Goal: Information Seeking & Learning: Learn about a topic

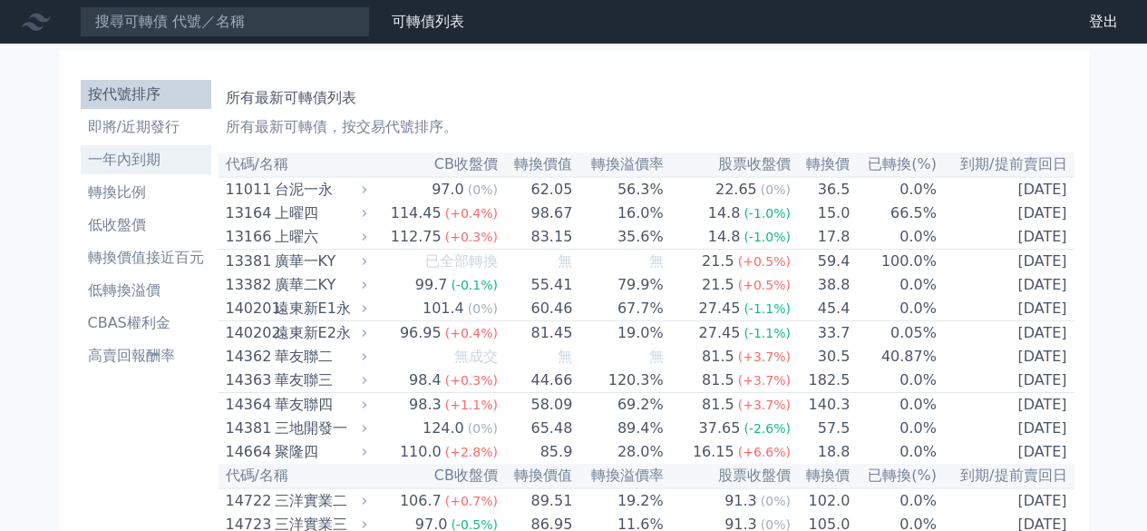
click at [124, 164] on li "一年內到期" at bounding box center [146, 160] width 131 height 22
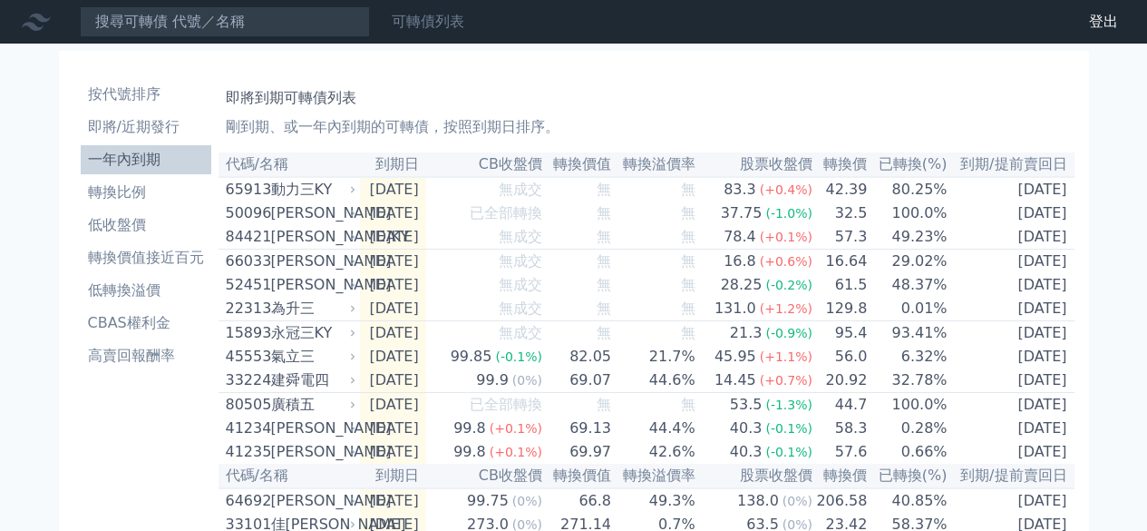
click at [420, 30] on link "可轉債列表" at bounding box center [428, 21] width 73 height 17
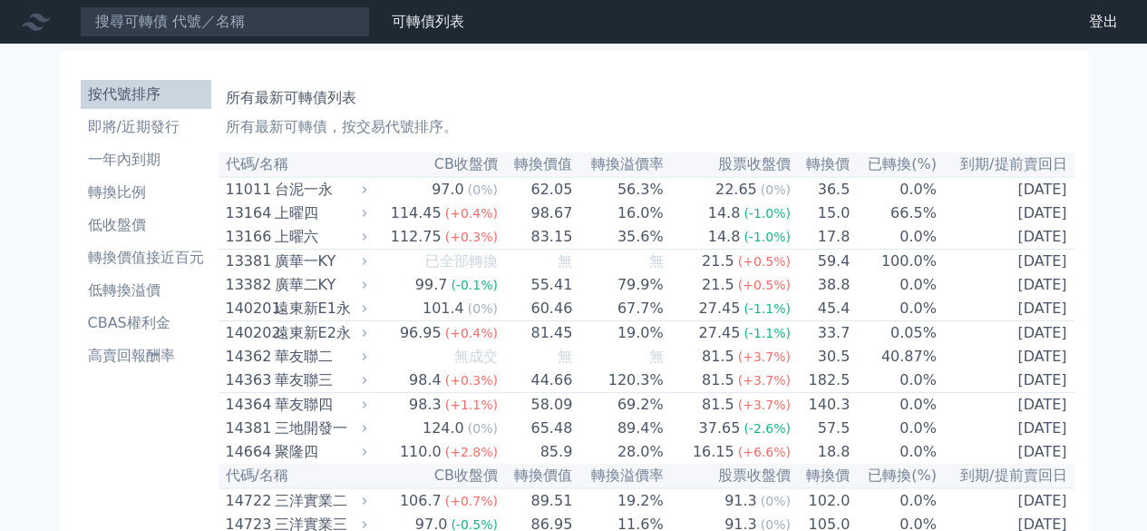
click at [0, 0] on link "財務數據" at bounding box center [0, 0] width 0 height 0
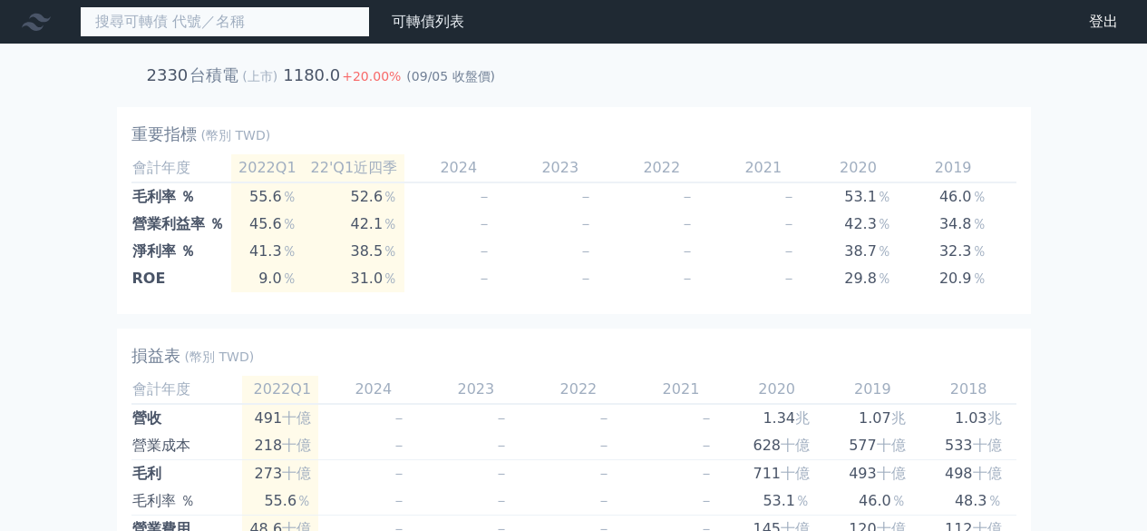
click at [288, 28] on input at bounding box center [225, 21] width 290 height 31
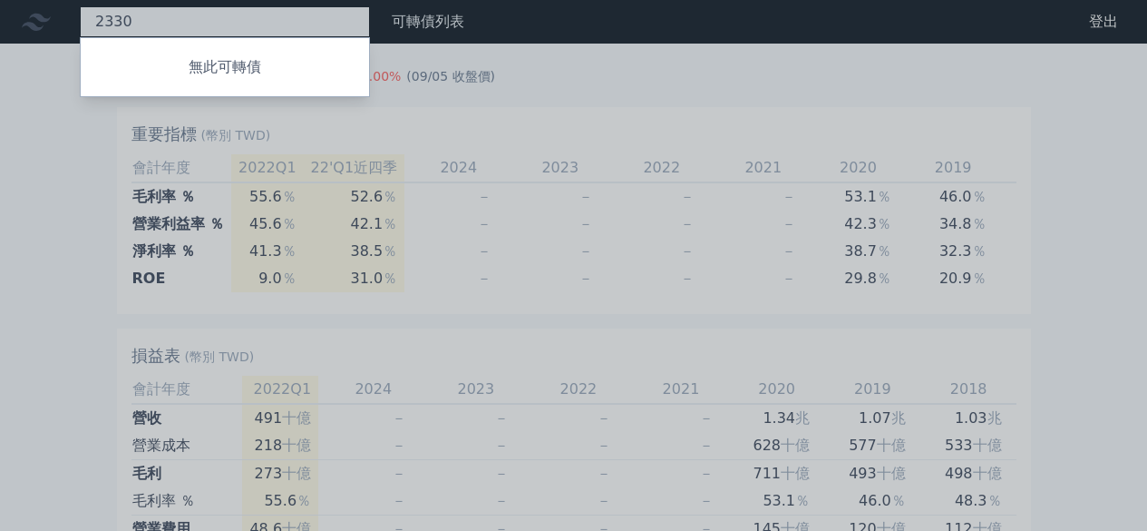
type input "2330"
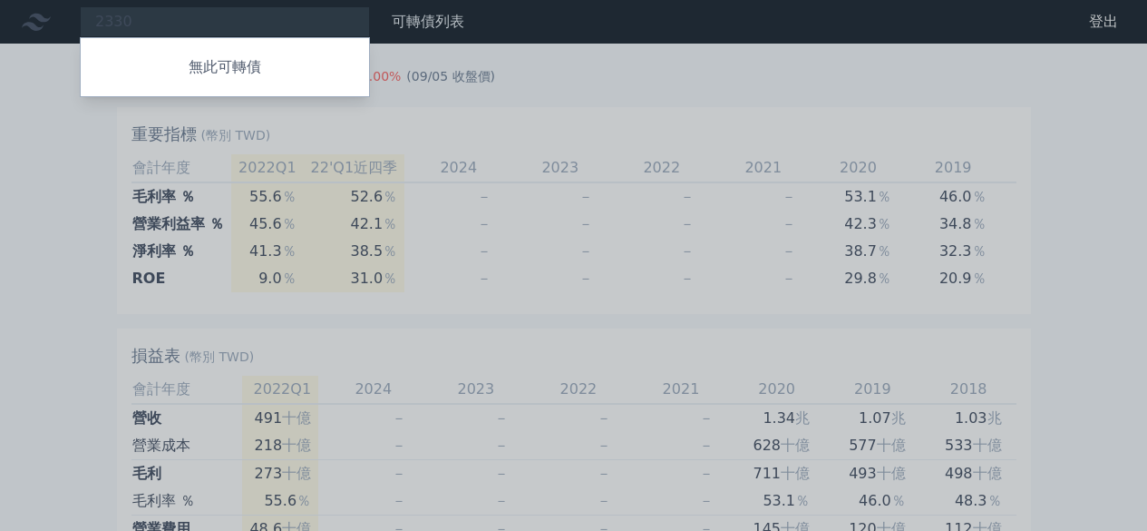
click at [334, 110] on div at bounding box center [573, 265] width 1147 height 531
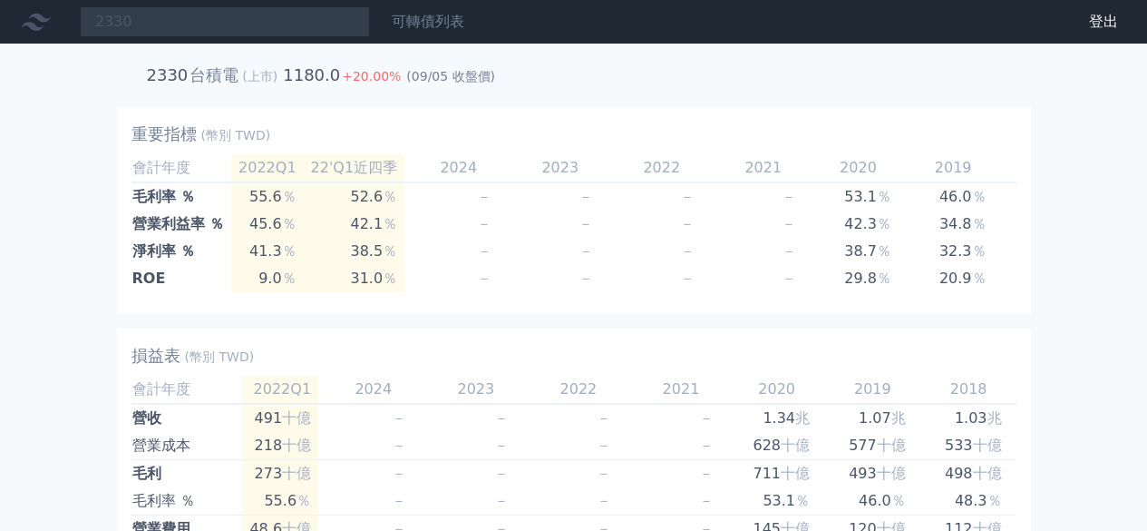
click at [413, 32] on div "可轉債列表" at bounding box center [428, 22] width 87 height 22
click at [419, 26] on link "可轉債列表" at bounding box center [428, 21] width 73 height 17
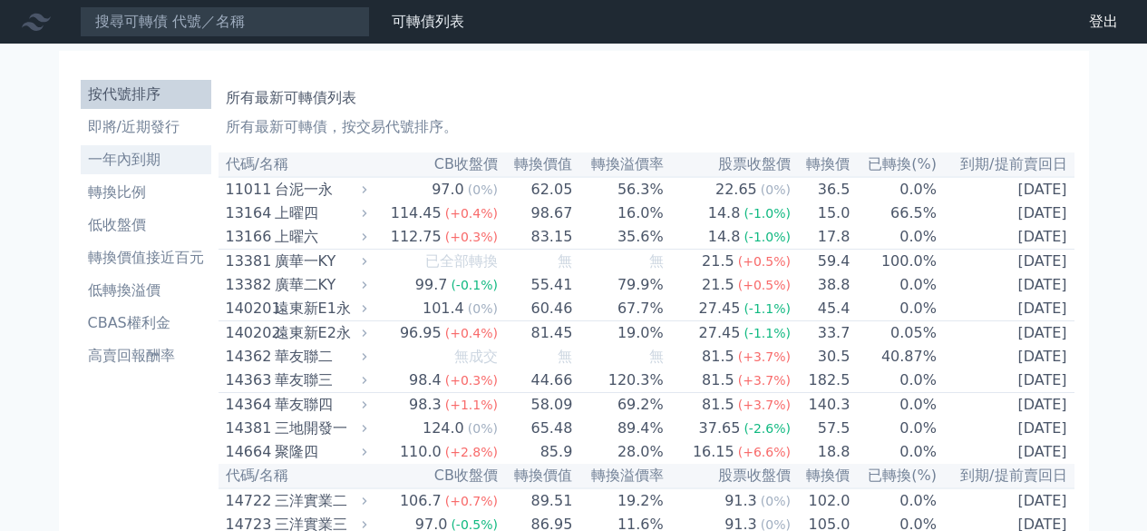
click at [144, 162] on li "一年內到期" at bounding box center [146, 160] width 131 height 22
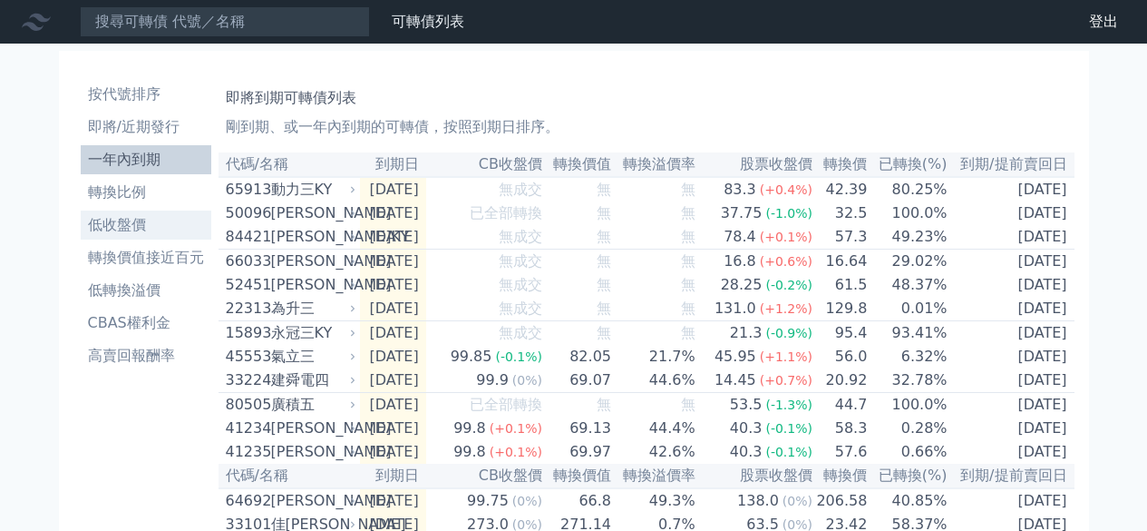
click at [130, 229] on li "低收盤價" at bounding box center [146, 225] width 131 height 22
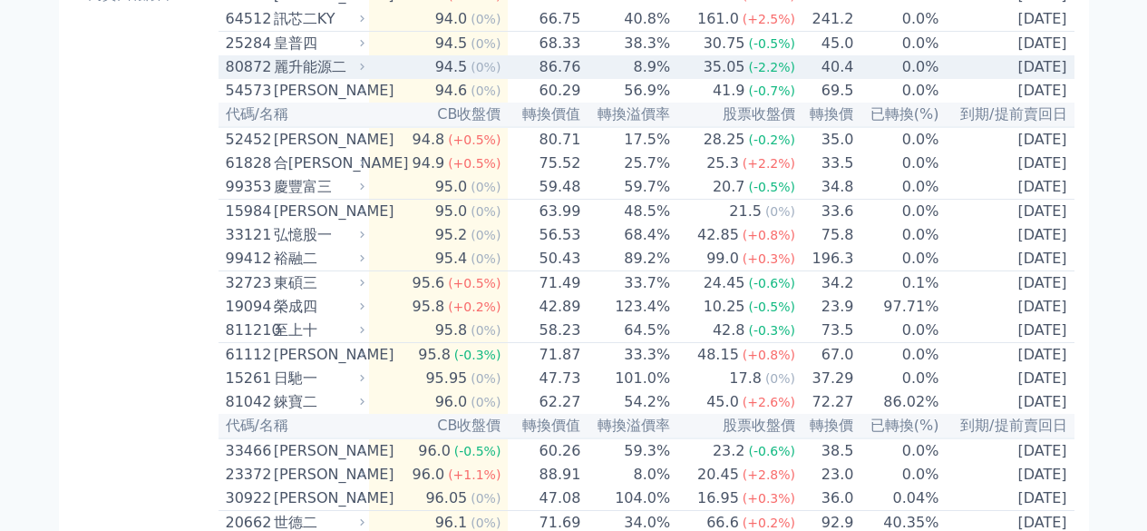
scroll to position [363, 0]
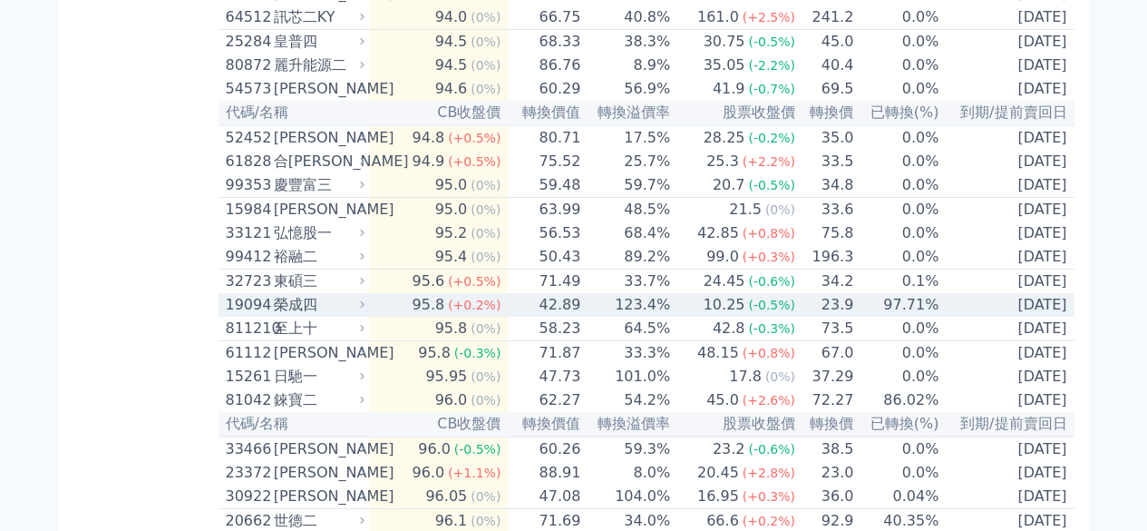
click at [478, 312] on span "(+0.2%)" at bounding box center [474, 304] width 53 height 15
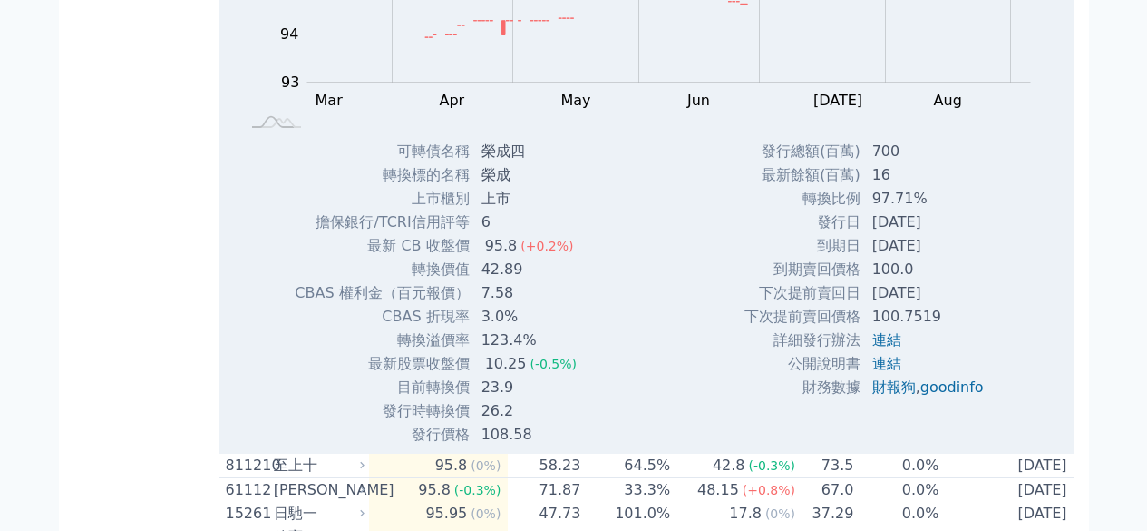
scroll to position [635, 0]
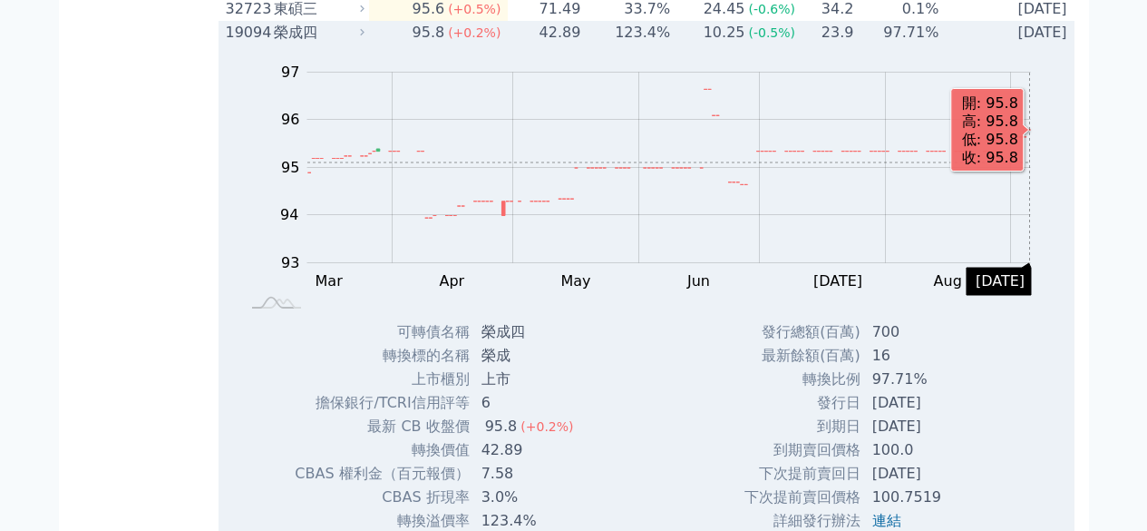
click at [1030, 202] on rect "Chart" at bounding box center [669, 168] width 724 height 190
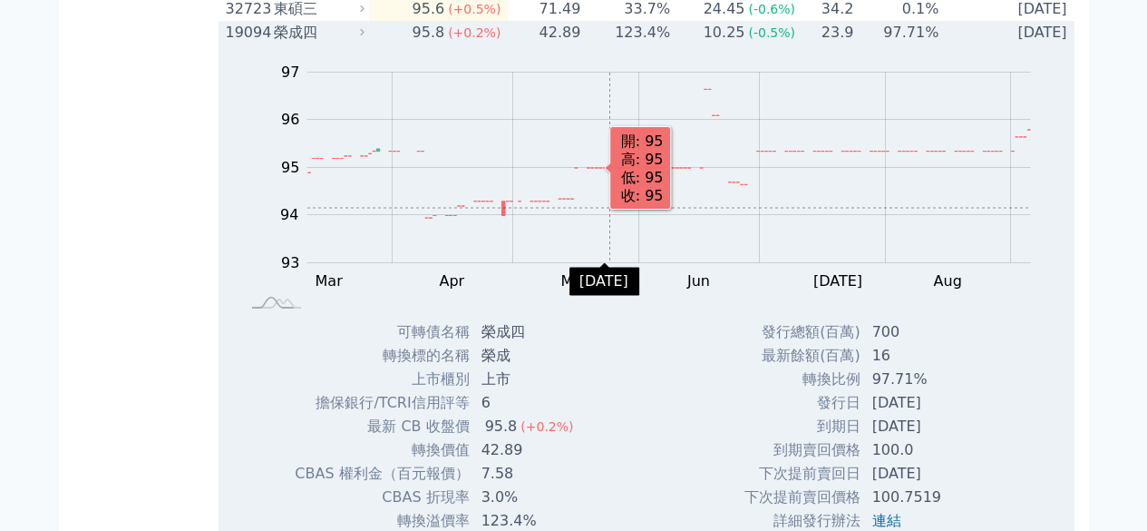
scroll to position [544, 0]
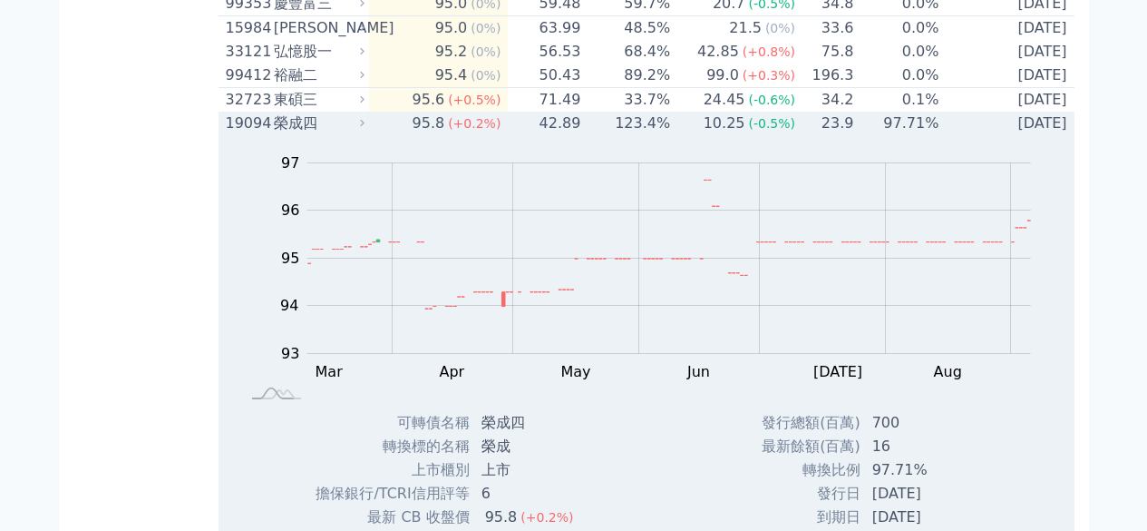
click at [309, 134] on div "榮成四" at bounding box center [317, 123] width 87 height 22
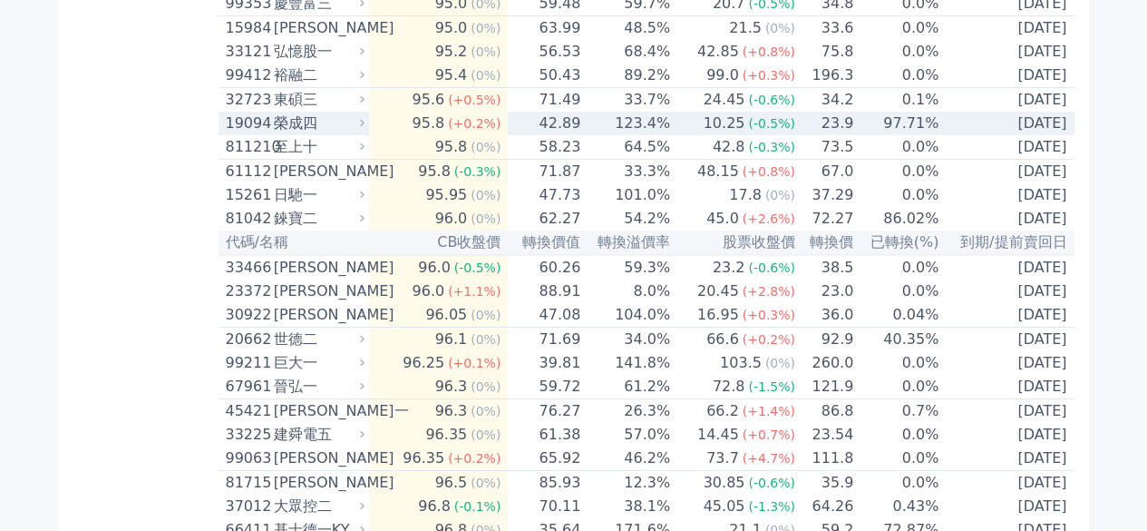
click at [309, 134] on div "榮成四" at bounding box center [317, 123] width 87 height 22
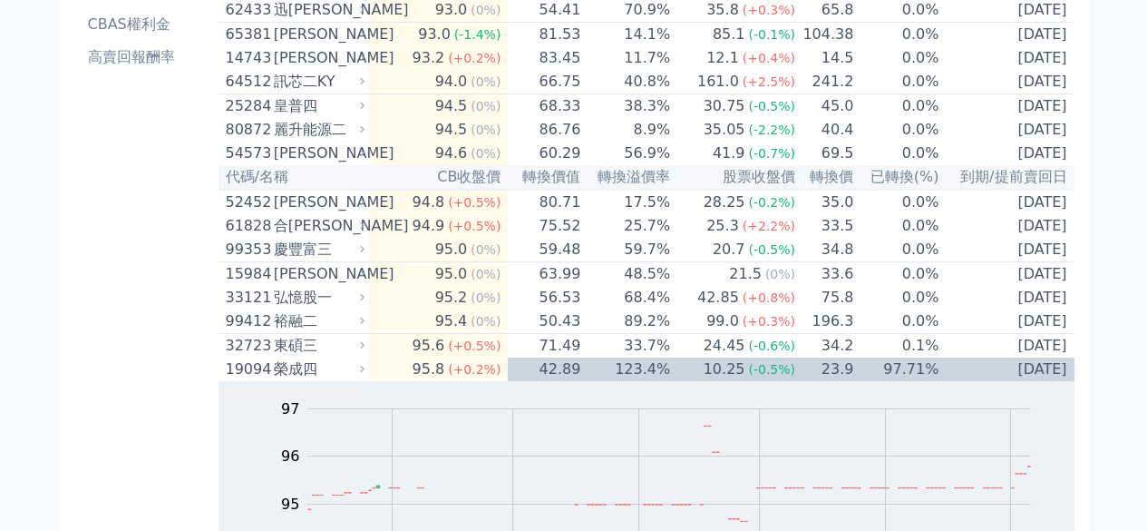
scroll to position [272, 0]
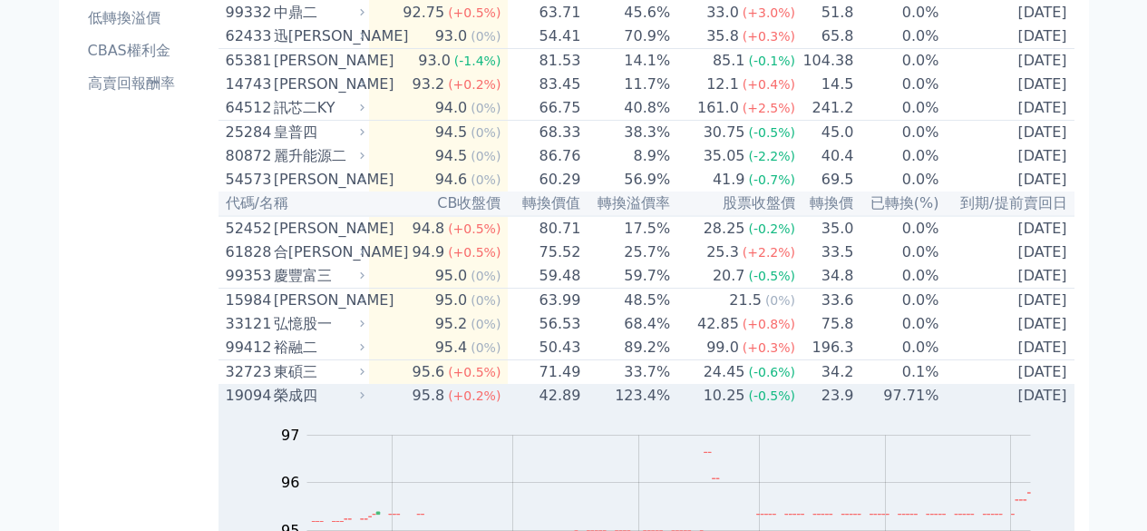
click at [326, 406] on div "榮成四" at bounding box center [317, 396] width 87 height 22
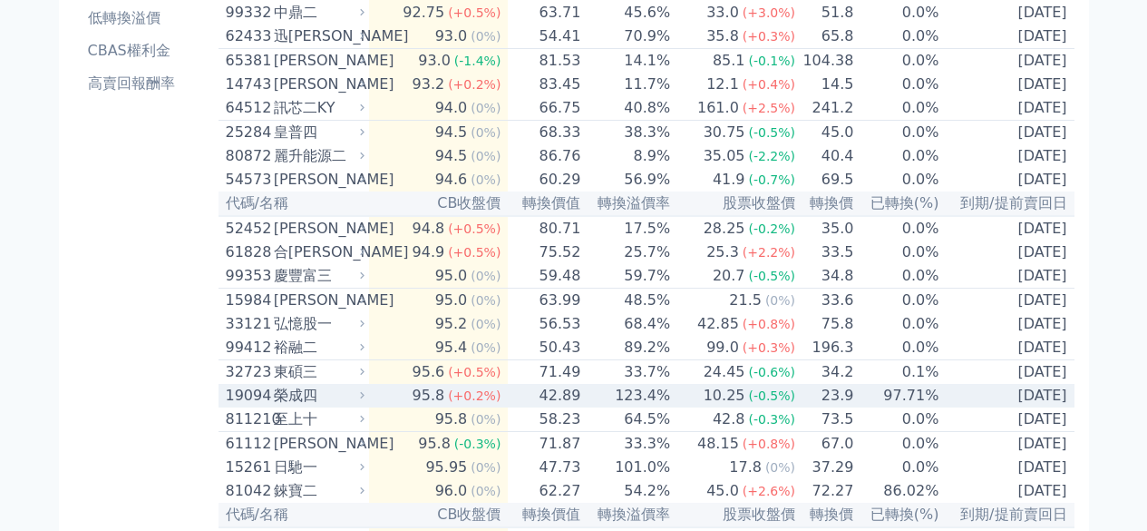
click at [297, 406] on div "榮成四" at bounding box center [317, 396] width 87 height 22
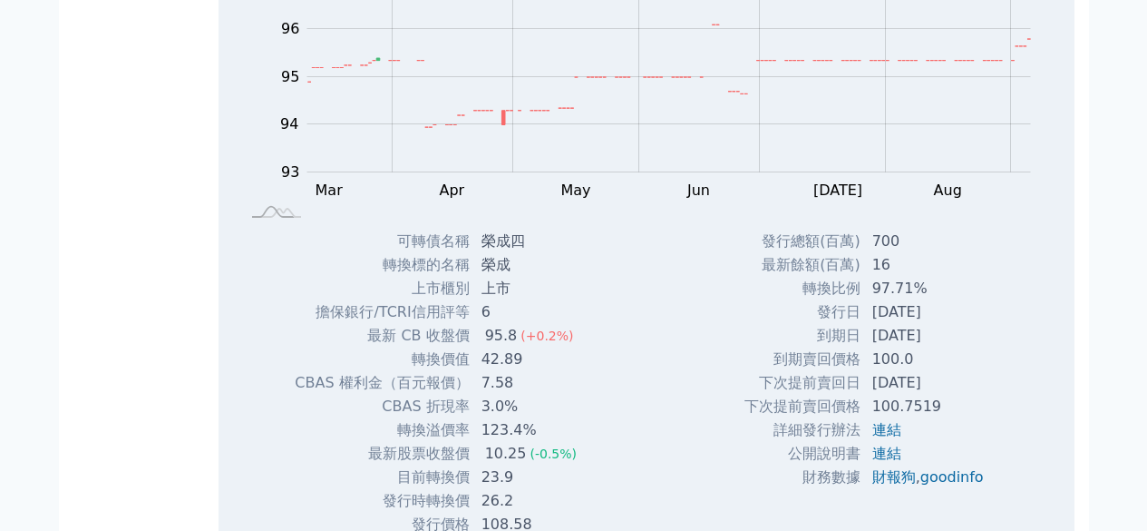
scroll to position [816, 0]
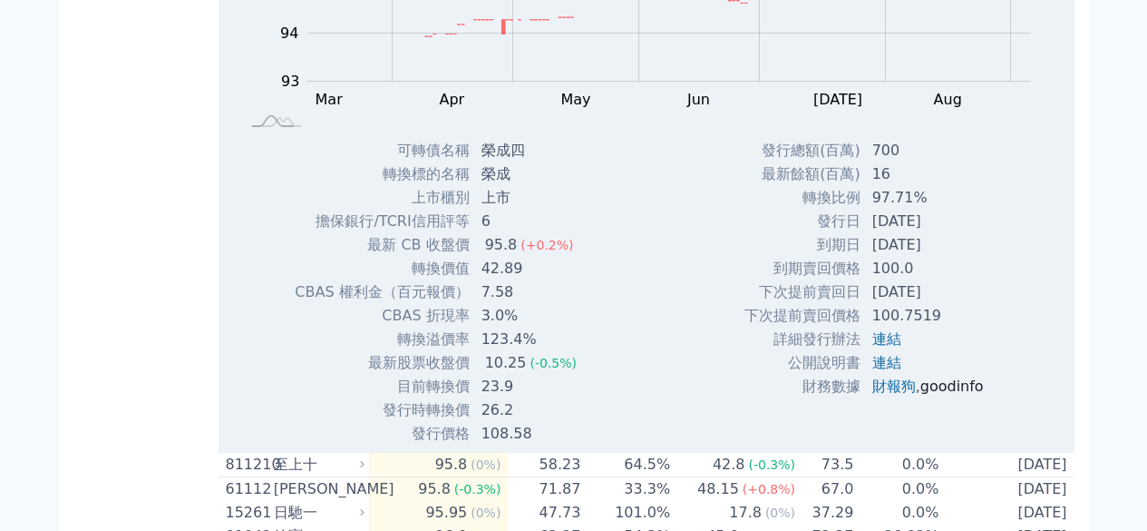
click at [929, 395] on link "goodinfo" at bounding box center [952, 385] width 63 height 17
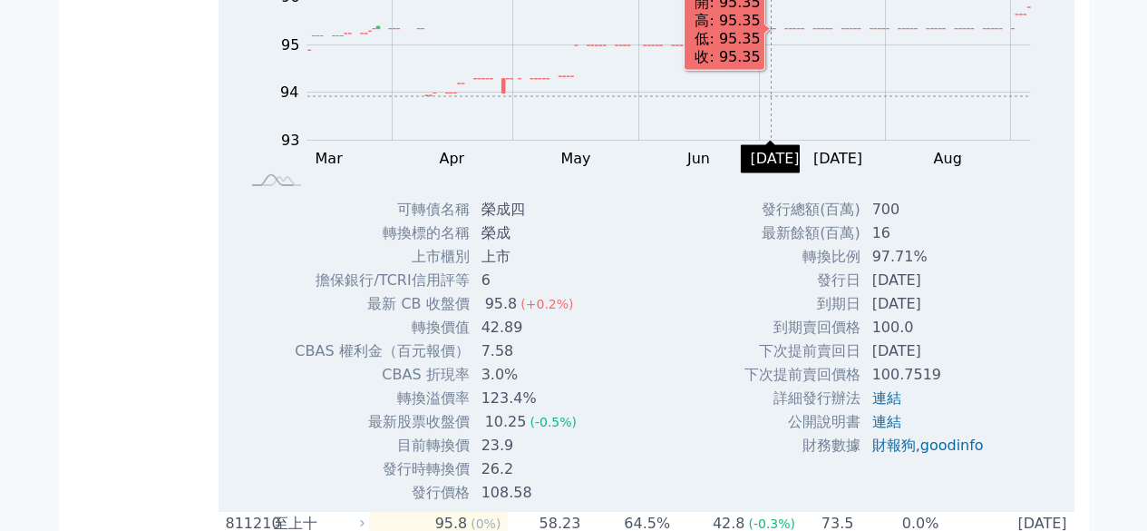
scroll to position [635, 0]
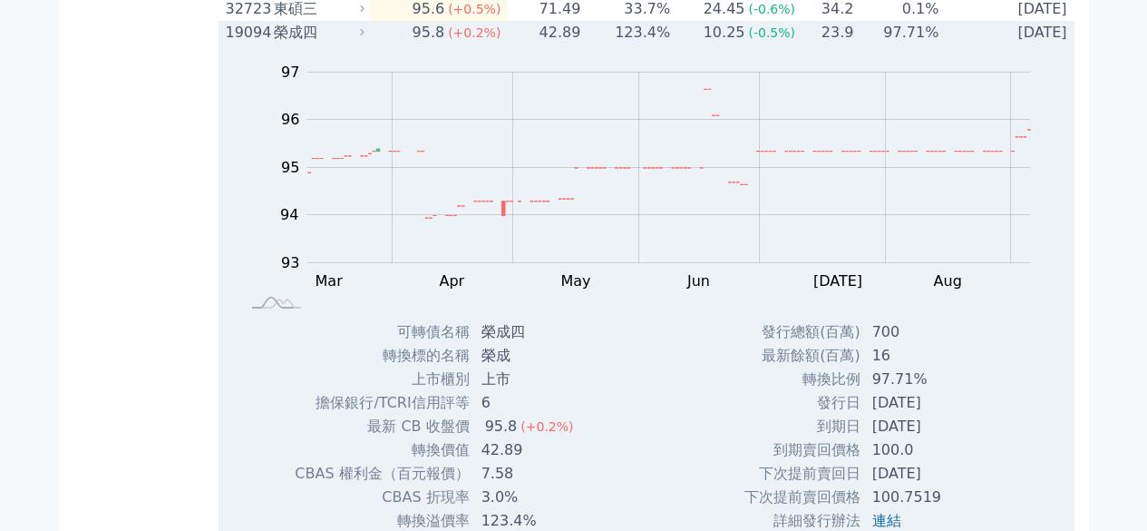
click at [312, 44] on div "榮成四" at bounding box center [317, 33] width 87 height 22
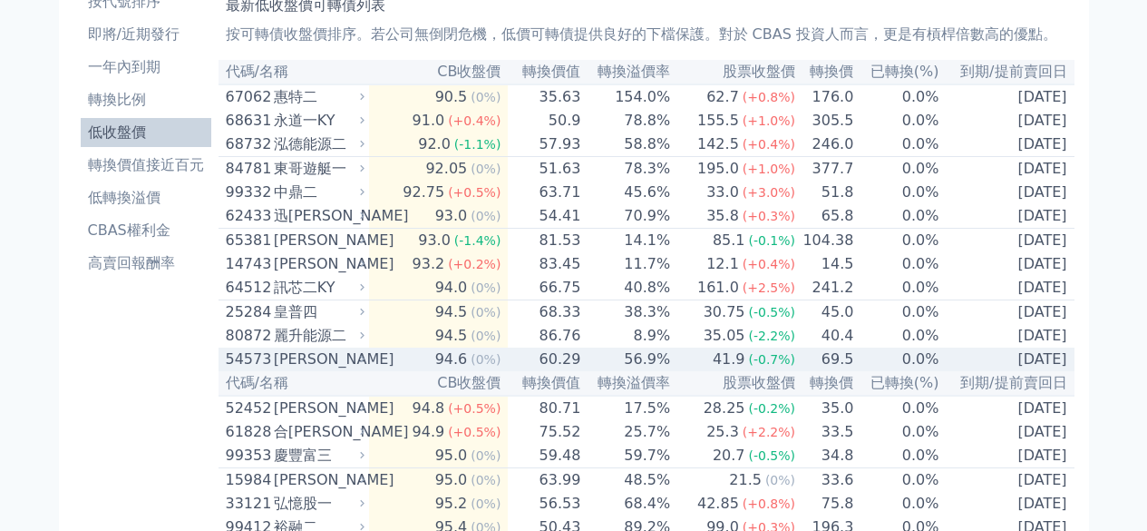
scroll to position [91, 0]
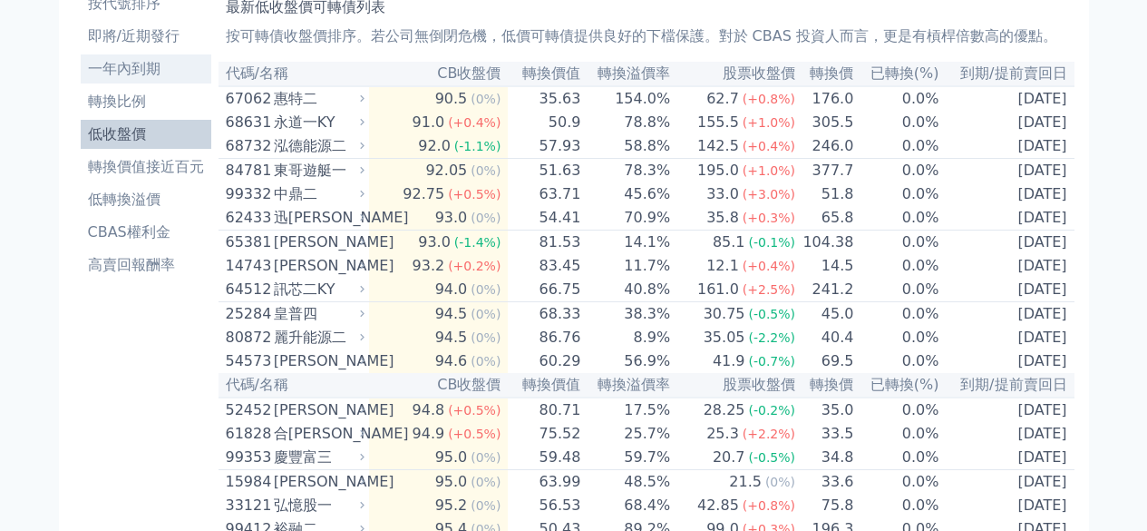
click at [139, 70] on li "一年內到期" at bounding box center [146, 69] width 131 height 22
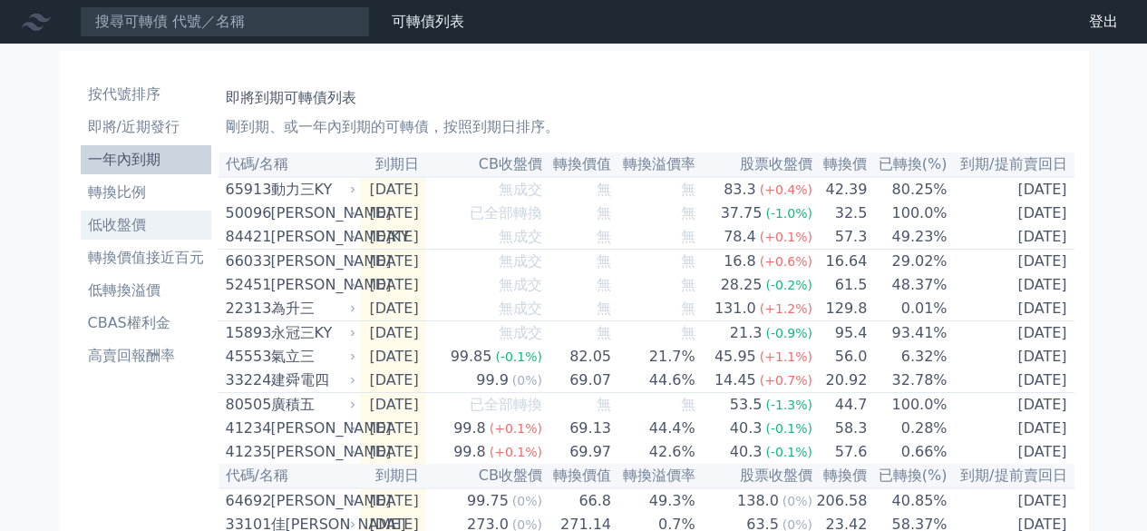
click at [112, 219] on li "低收盤價" at bounding box center [146, 225] width 131 height 22
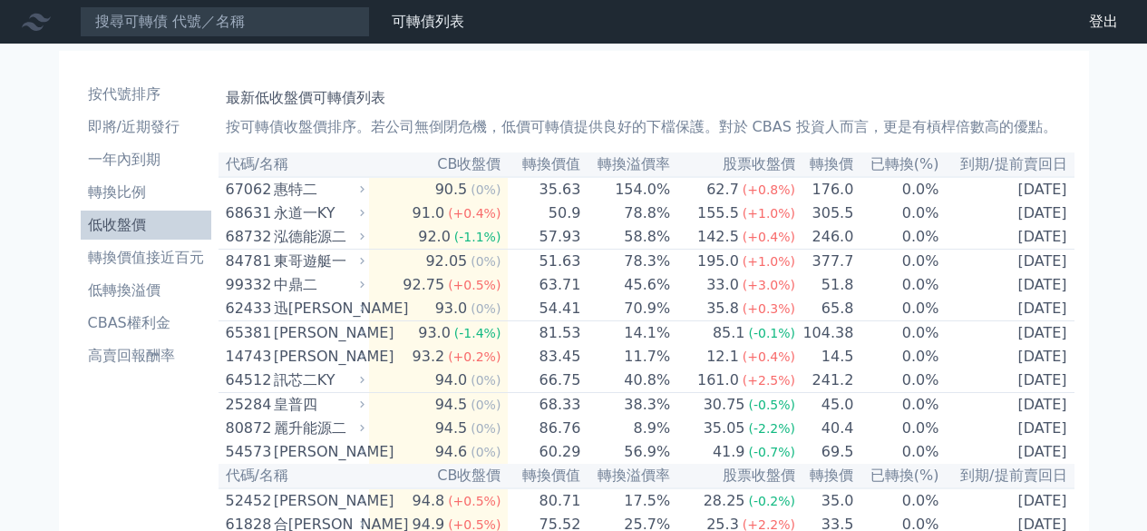
click at [1022, 169] on th "到期/提前賣回日" at bounding box center [1007, 164] width 134 height 24
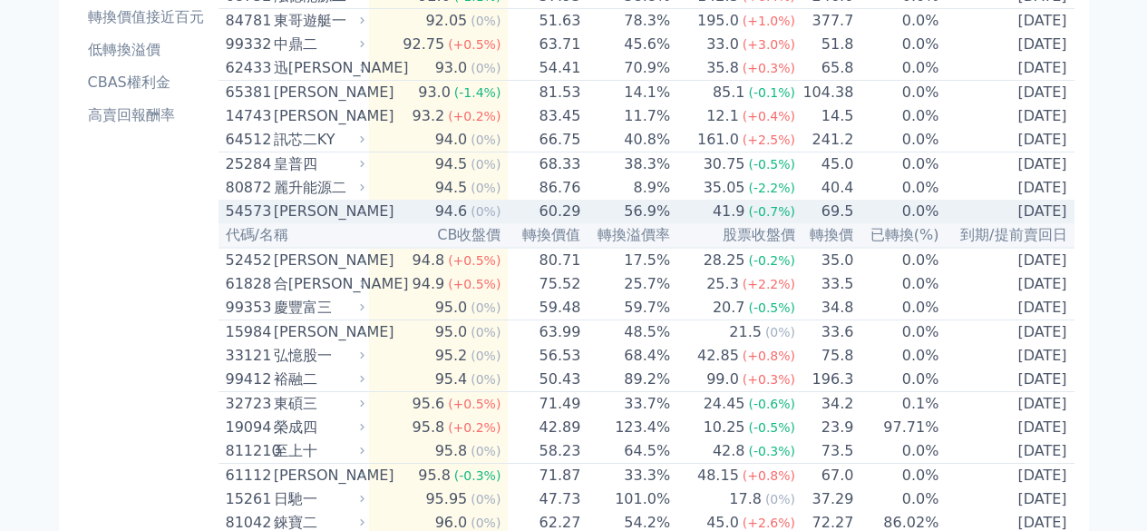
scroll to position [272, 0]
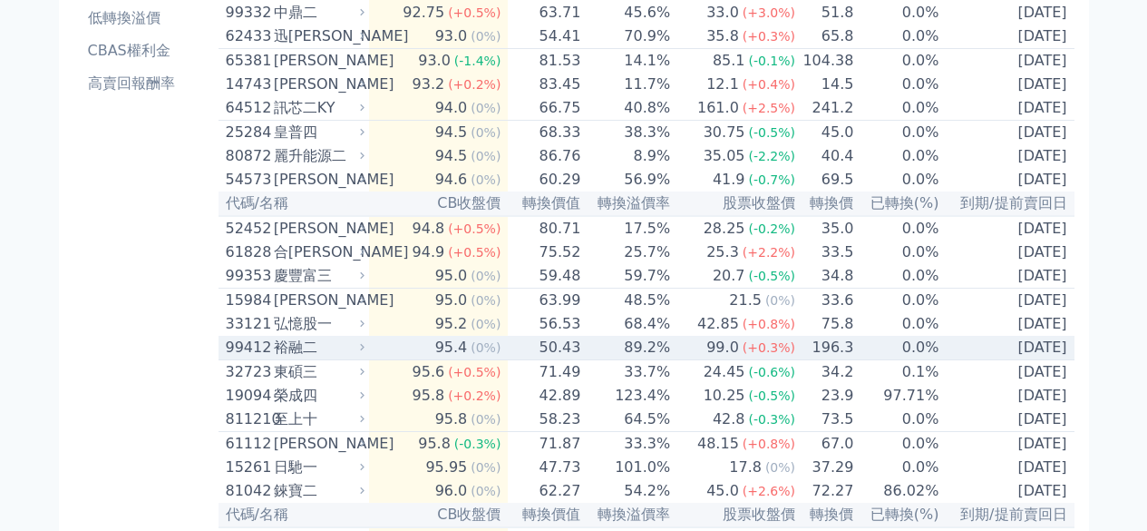
click at [341, 358] on div "裕融二" at bounding box center [317, 347] width 87 height 22
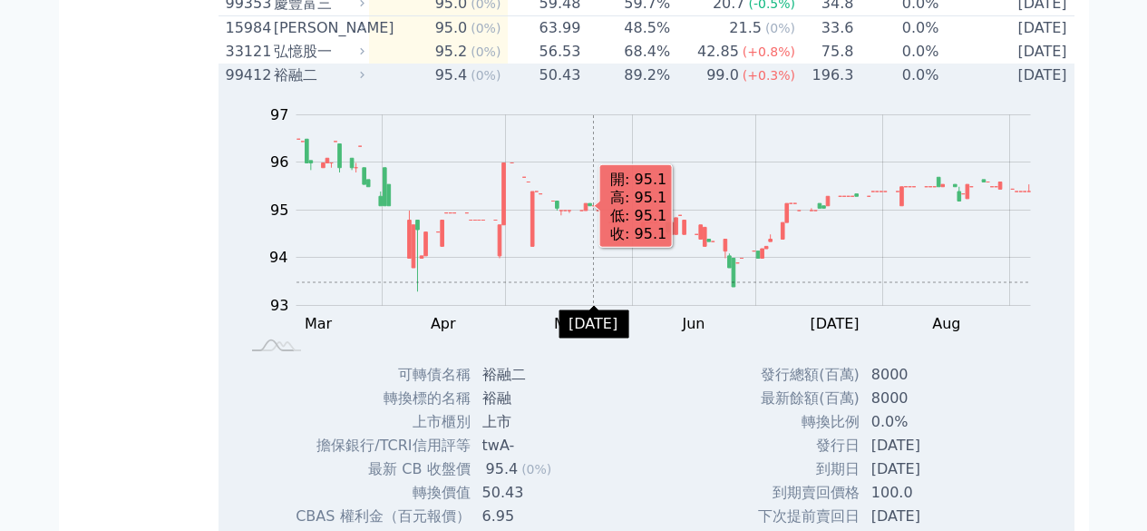
scroll to position [453, 0]
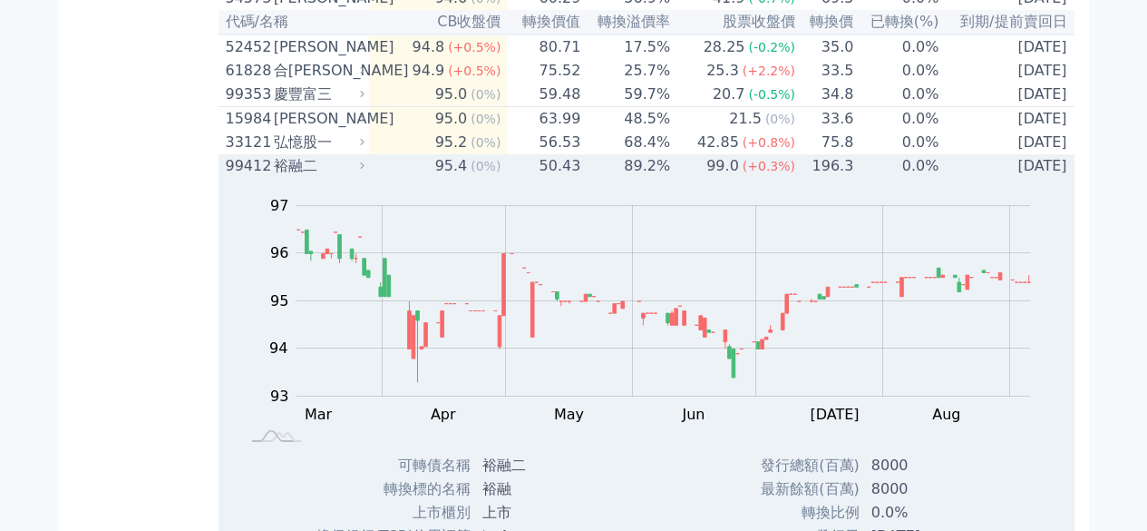
click at [336, 177] on div "裕融二" at bounding box center [317, 166] width 87 height 22
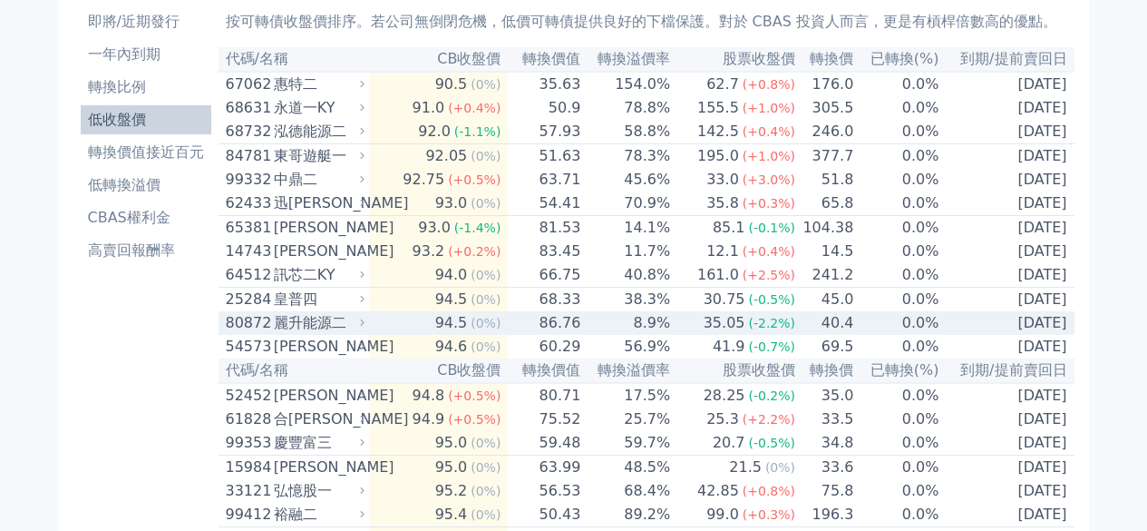
scroll to position [0, 0]
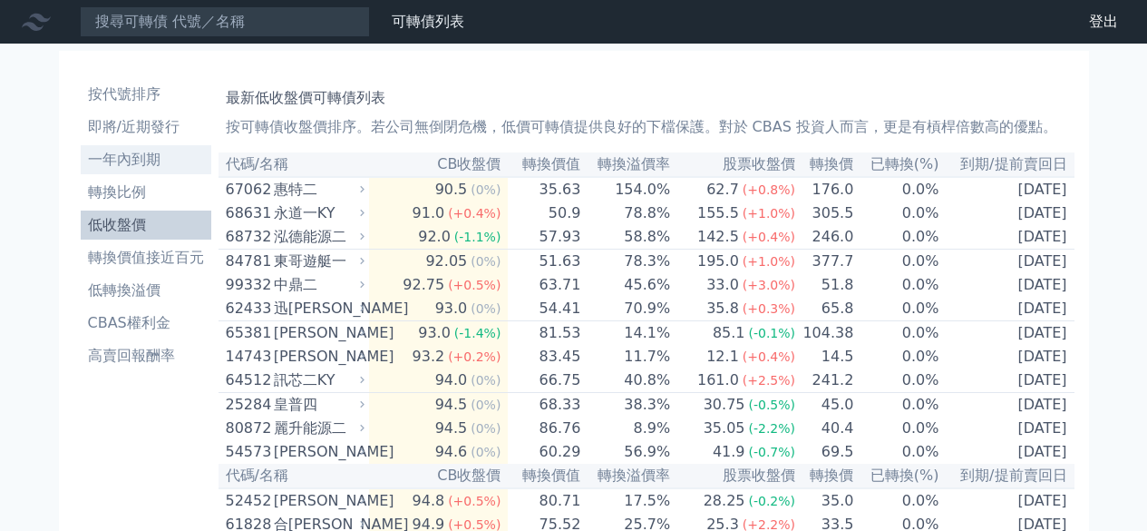
click at [147, 149] on li "一年內到期" at bounding box center [146, 160] width 131 height 22
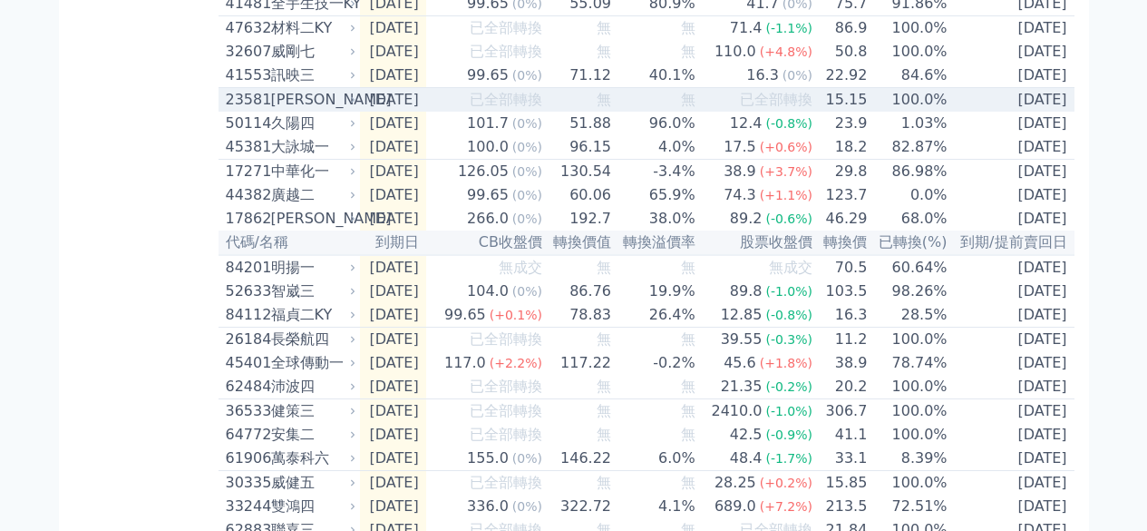
scroll to position [635, 0]
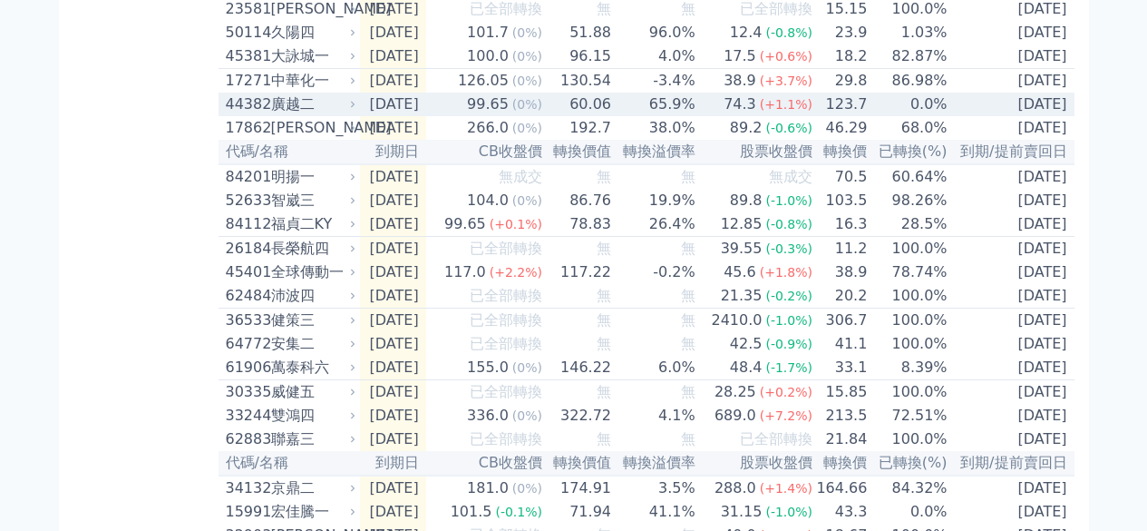
click at [285, 115] on div "廣越二" at bounding box center [312, 104] width 82 height 22
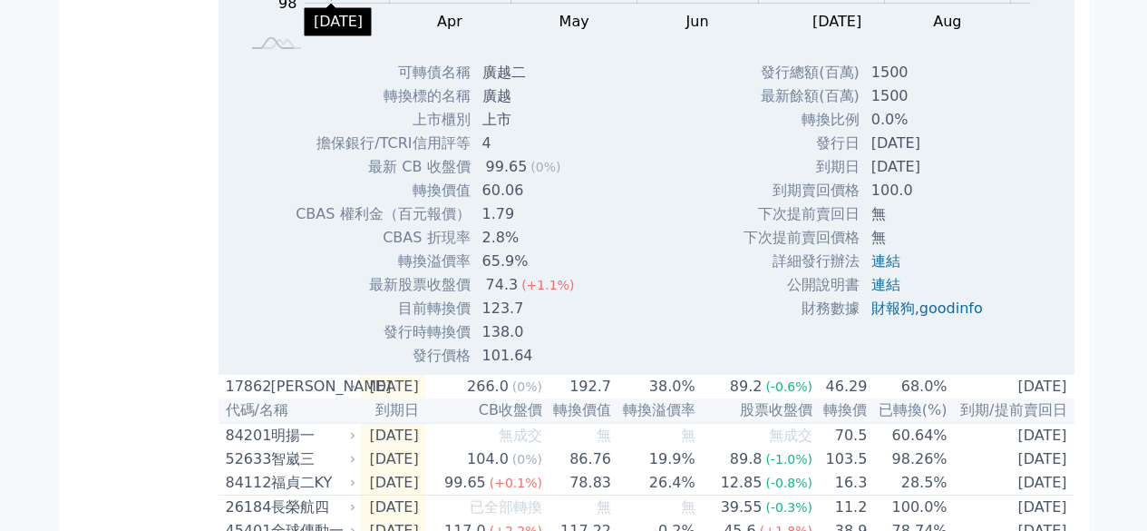
scroll to position [998, 0]
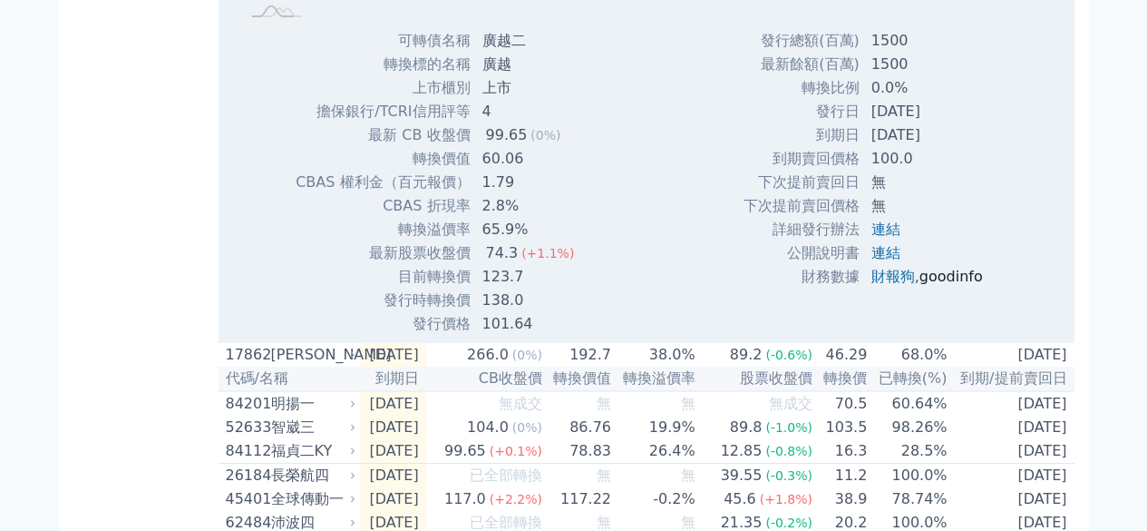
click at [961, 285] on link "goodinfo" at bounding box center [951, 276] width 63 height 17
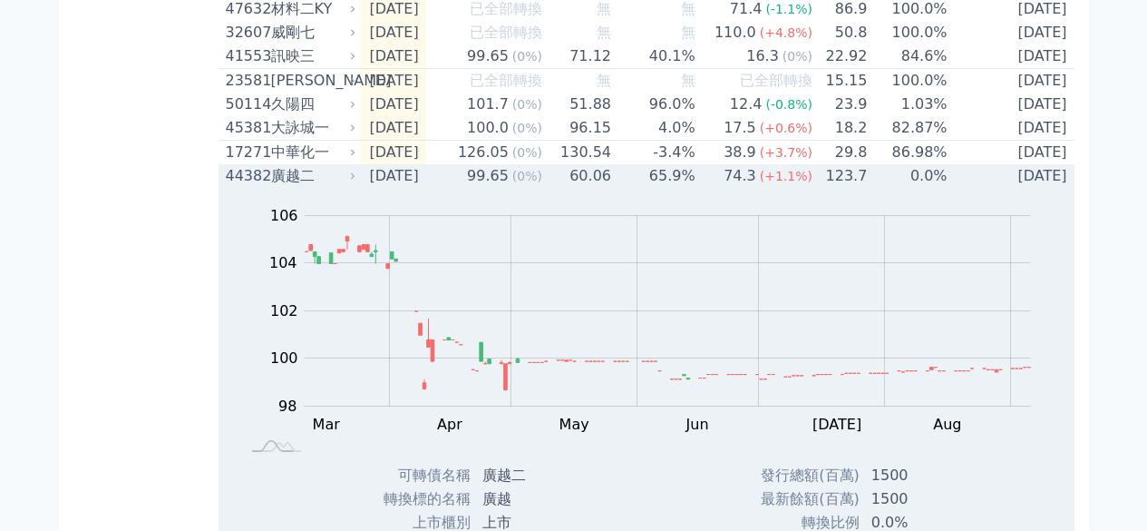
scroll to position [544, 0]
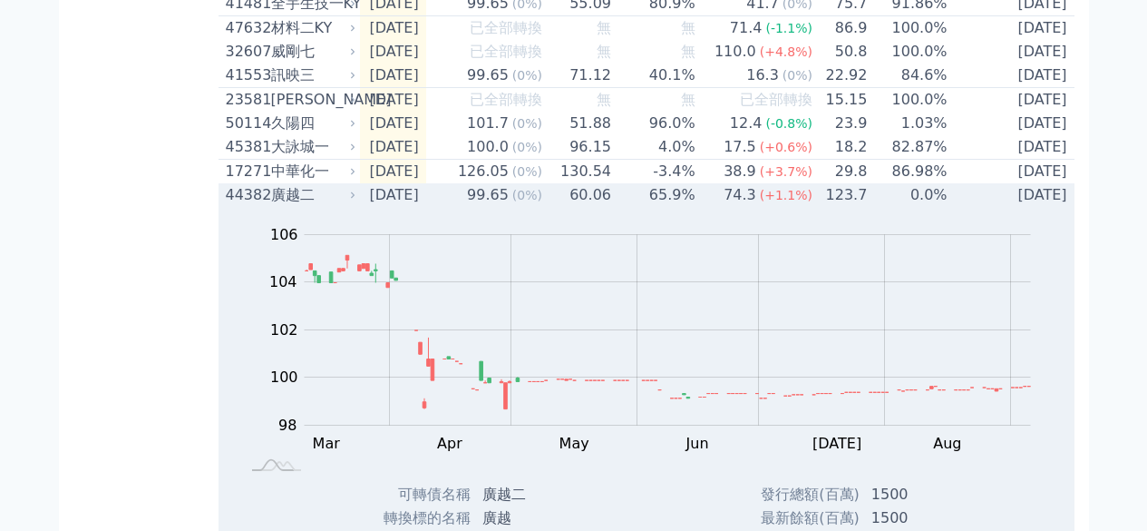
click at [250, 206] on div "44382" at bounding box center [246, 195] width 41 height 22
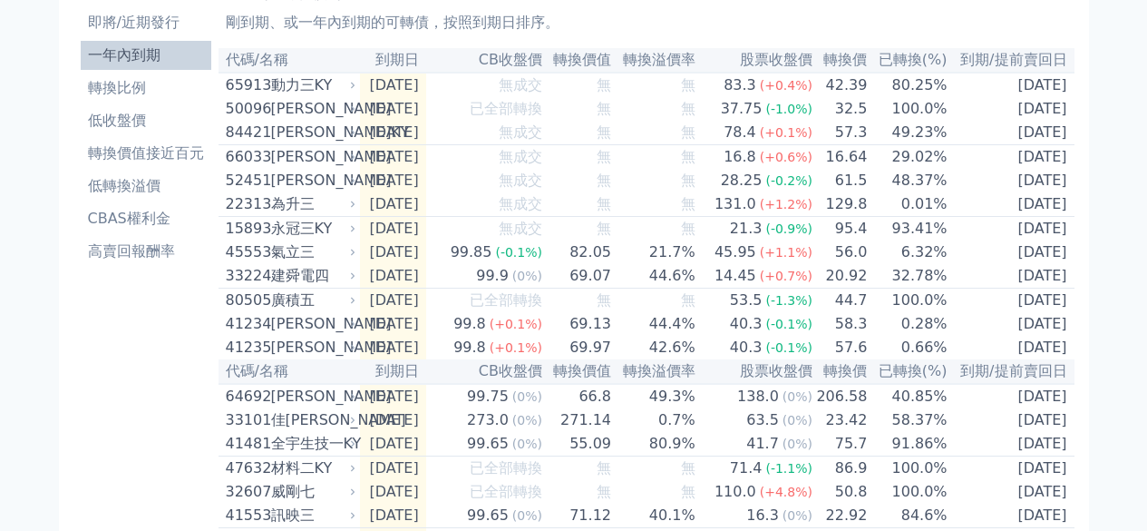
scroll to position [0, 0]
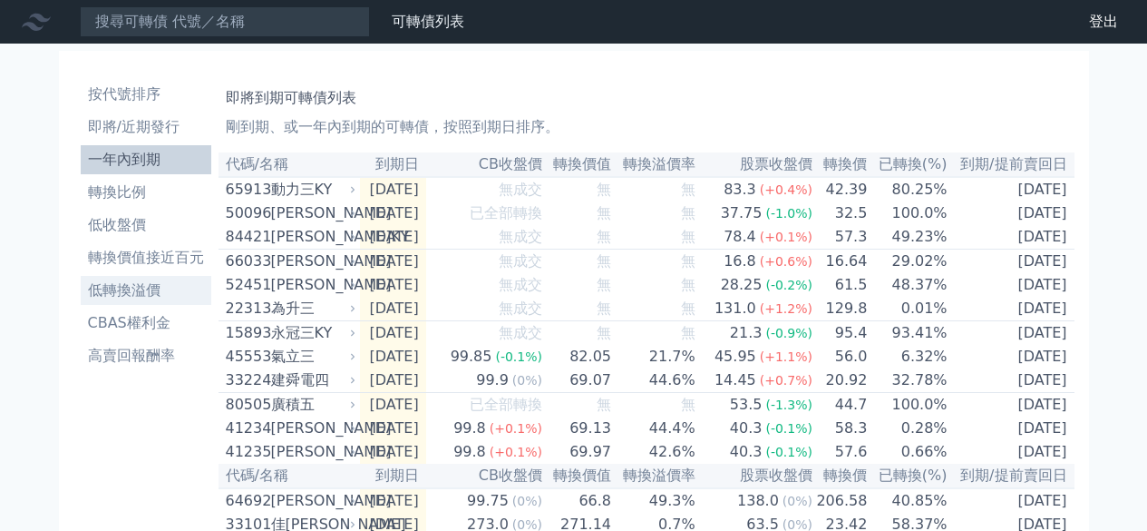
click at [142, 282] on li "低轉換溢價" at bounding box center [146, 290] width 131 height 22
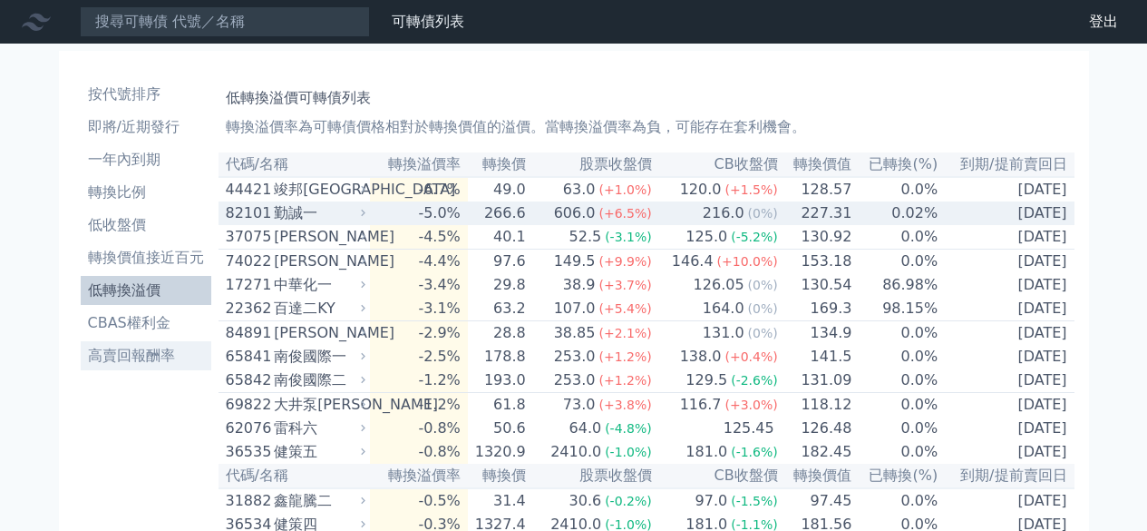
click at [168, 353] on li "高賣回報酬率" at bounding box center [146, 356] width 131 height 22
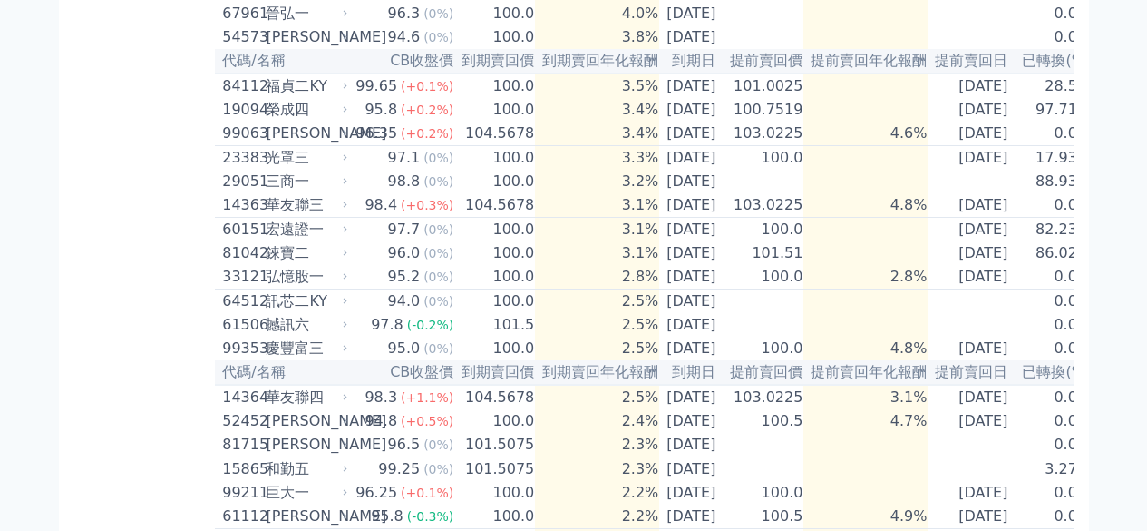
scroll to position [816, 0]
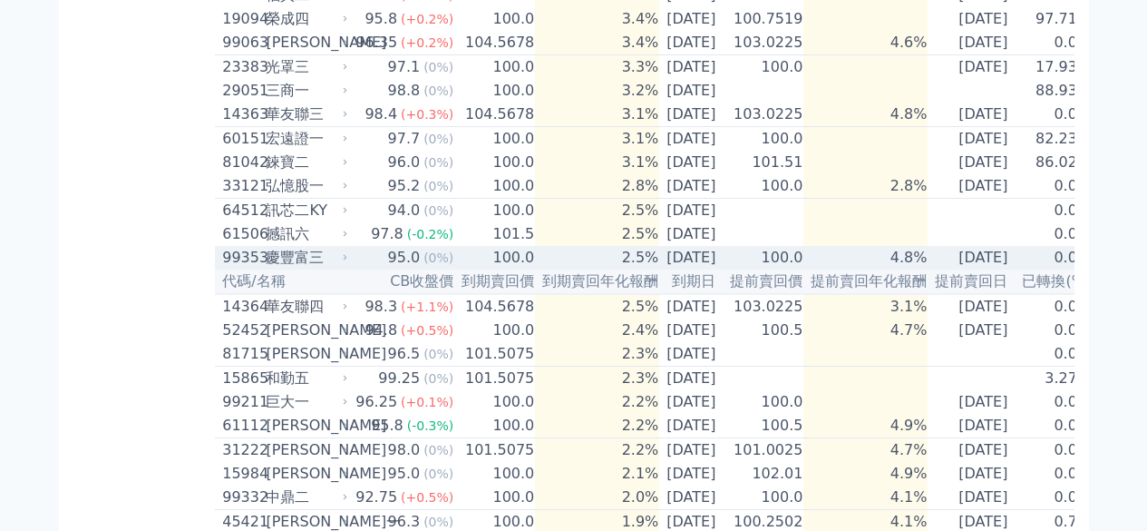
click at [282, 268] on div "慶豐富三" at bounding box center [305, 258] width 78 height 22
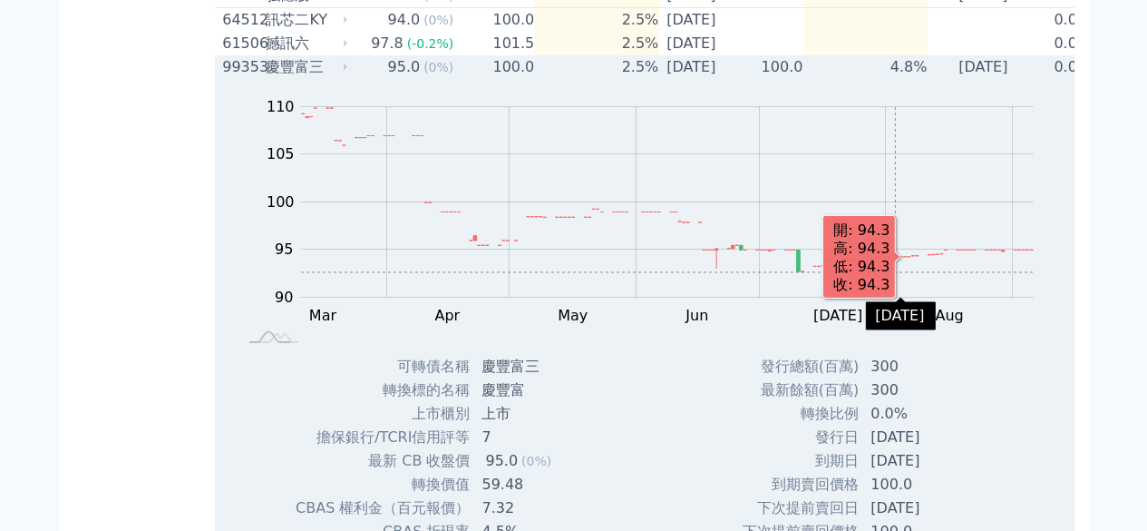
scroll to position [907, 0]
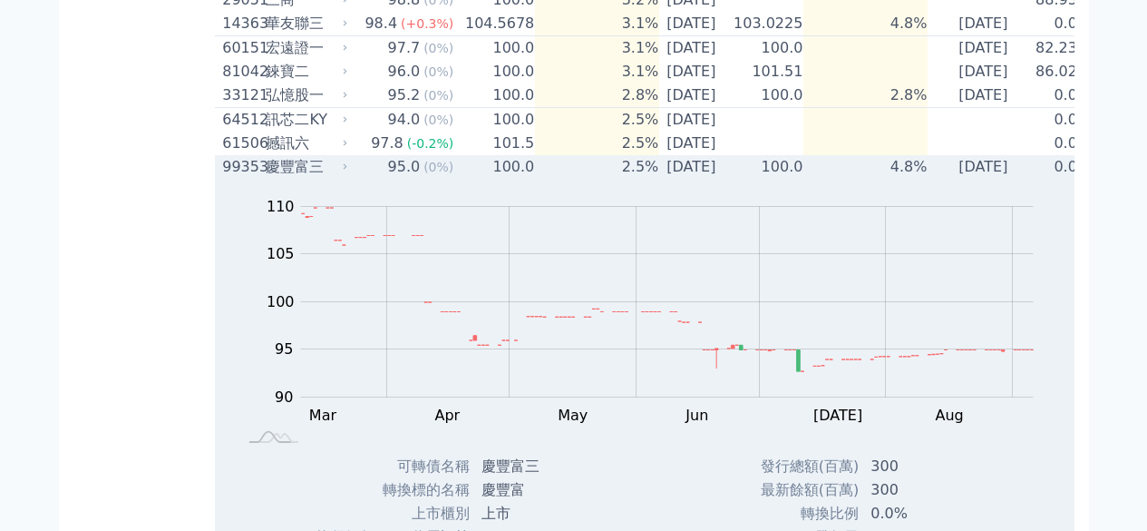
click at [335, 178] on div "慶豐富三" at bounding box center [305, 167] width 78 height 22
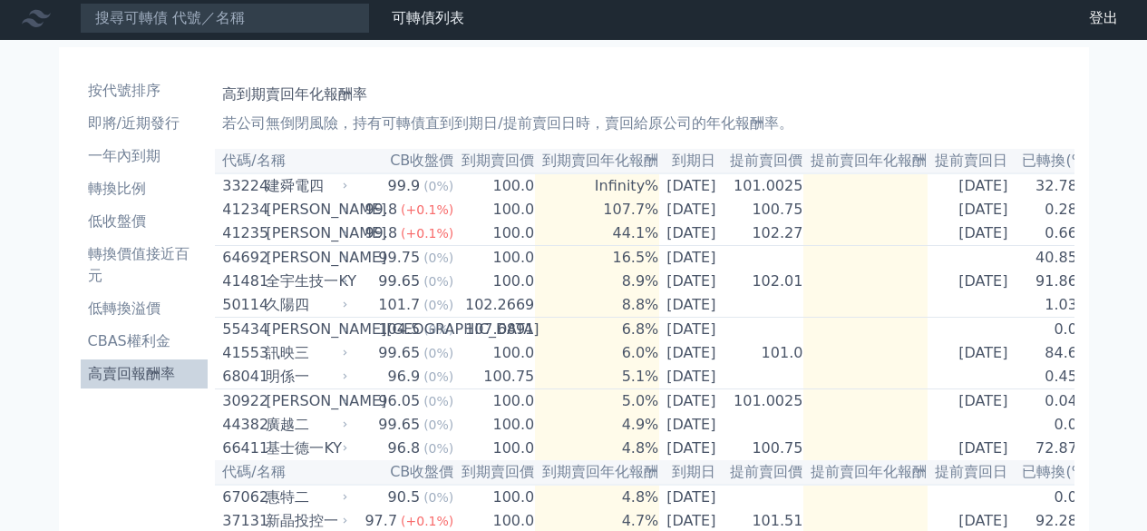
scroll to position [0, 0]
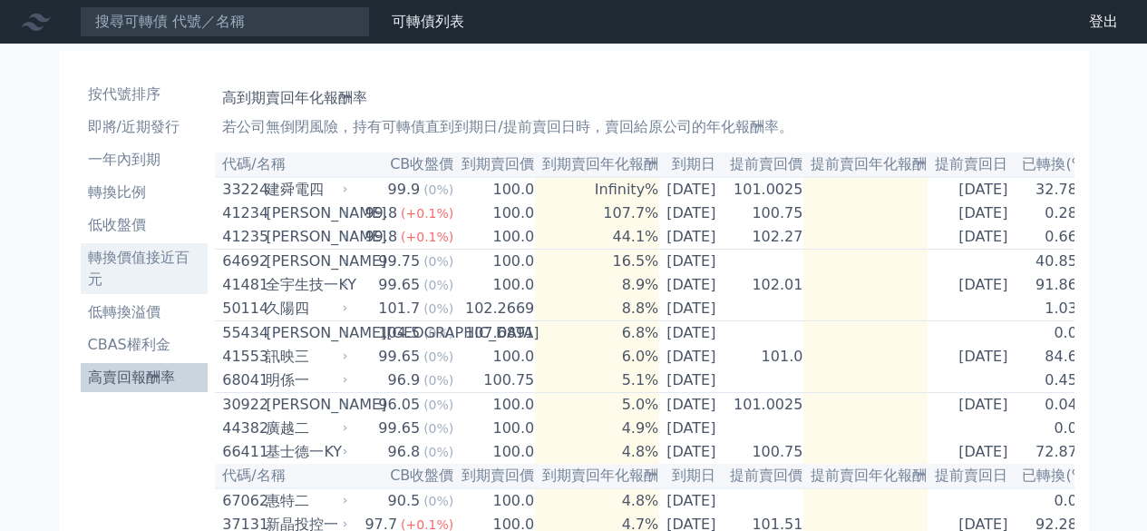
click at [155, 269] on li "轉換價值接近百元" at bounding box center [145, 269] width 128 height 44
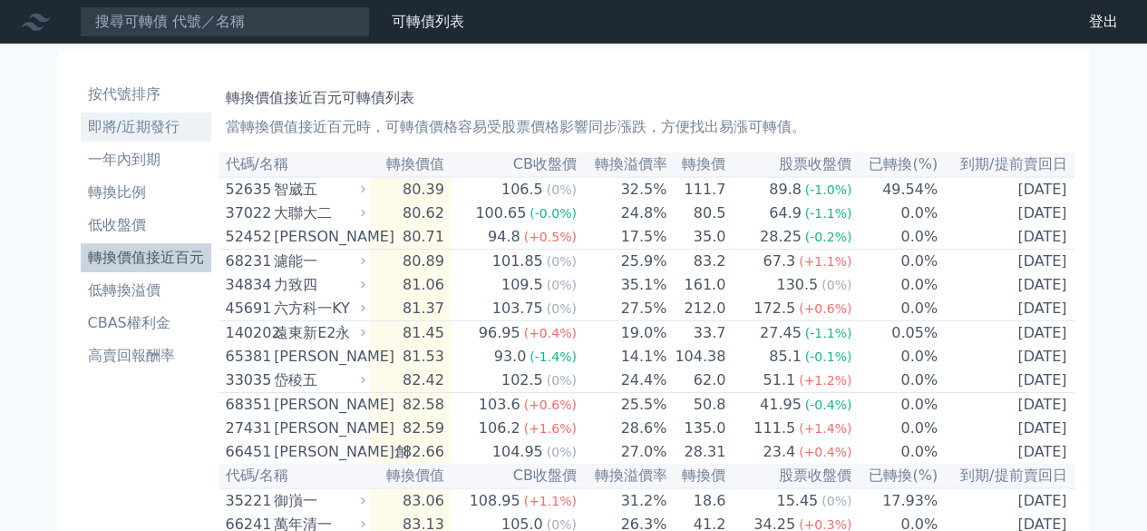
click at [159, 120] on li "即將/近期發行" at bounding box center [146, 127] width 131 height 22
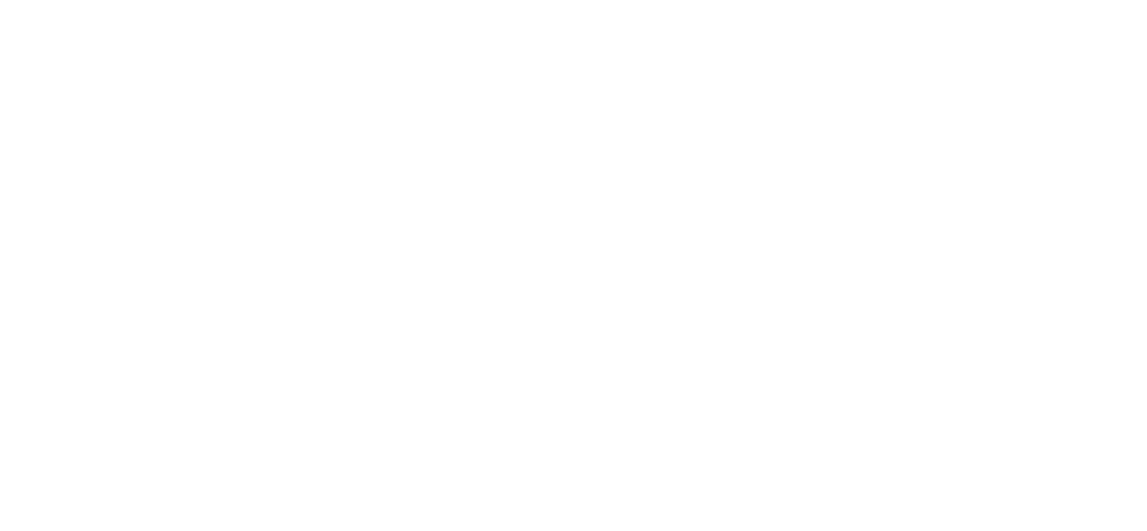
click li "高賣回報酬率"
click div "合晶七"
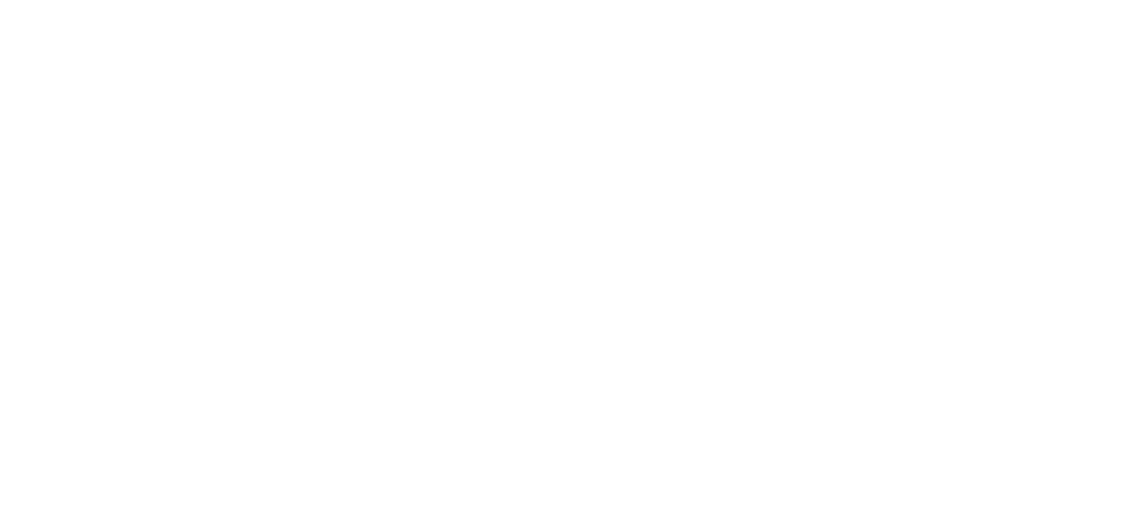
click div "新晶投控一"
